Goal: Information Seeking & Learning: Find specific fact

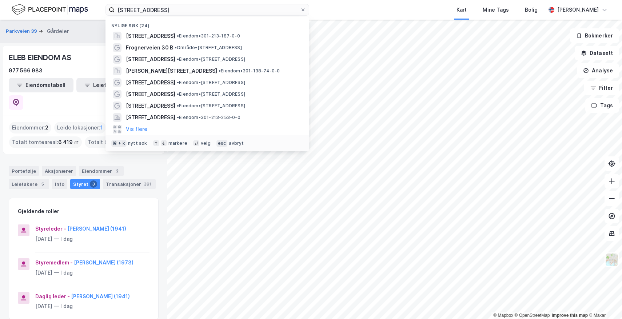
scroll to position [10, 0]
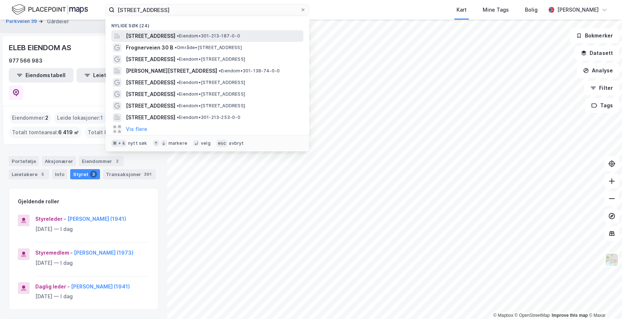
click at [174, 35] on span "[STREET_ADDRESS]" at bounding box center [150, 36] width 49 height 9
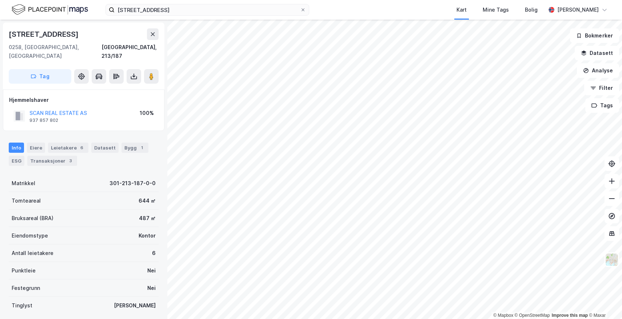
click at [243, 99] on div "© Mapbox © OpenStreetMap Improve this map © [GEOGRAPHIC_DATA][STREET_ADDRESS], …" at bounding box center [311, 169] width 622 height 299
click at [151, 73] on image at bounding box center [151, 76] width 4 height 7
click at [36, 143] on div "Eiere" at bounding box center [36, 148] width 18 height 10
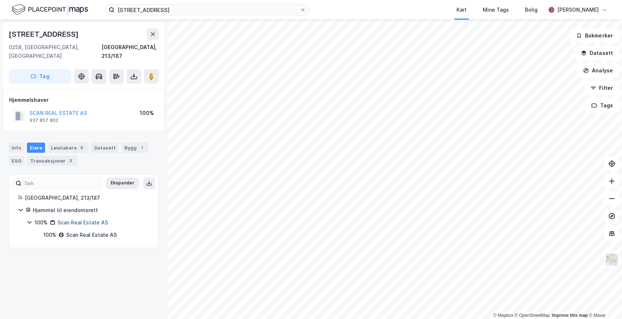
click at [81, 219] on link "Scan Real Estate AS" at bounding box center [82, 222] width 51 height 6
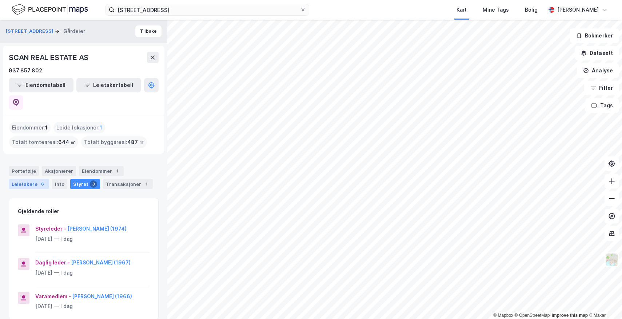
click at [33, 179] on div "Leietakere 6" at bounding box center [29, 184] width 40 height 10
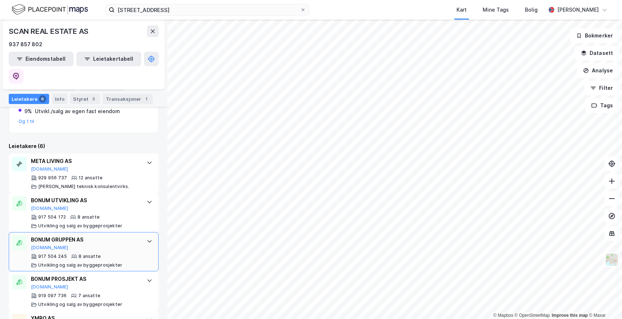
scroll to position [160, 0]
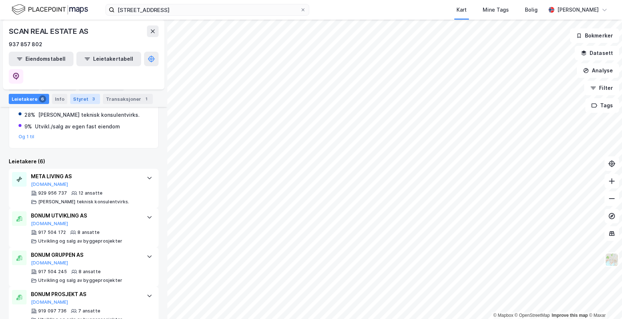
click at [83, 94] on div "Styret 3" at bounding box center [85, 99] width 30 height 10
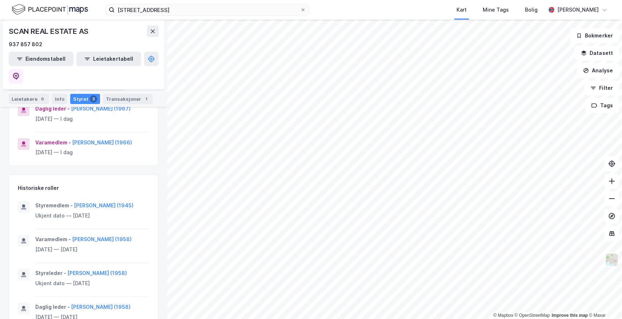
scroll to position [153, 0]
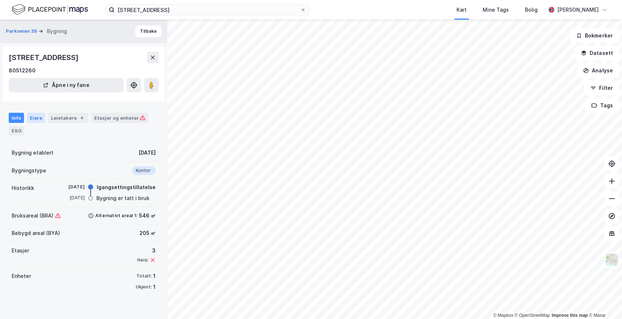
click at [36, 120] on div "Eiere" at bounding box center [36, 118] width 18 height 10
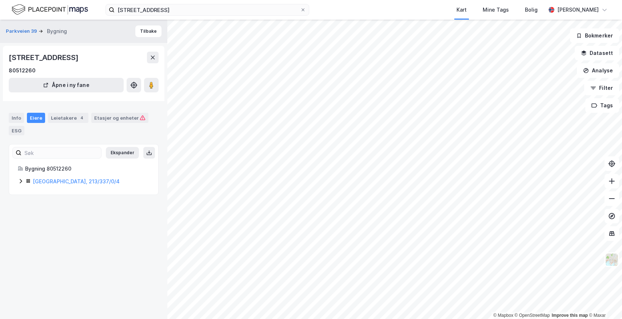
click at [53, 178] on div "[GEOGRAPHIC_DATA], 213/337/0/4" at bounding box center [91, 181] width 117 height 9
click at [95, 221] on link "Mustad Industrier Holding AS" at bounding box center [112, 218] width 74 height 6
